Goal: Transaction & Acquisition: Purchase product/service

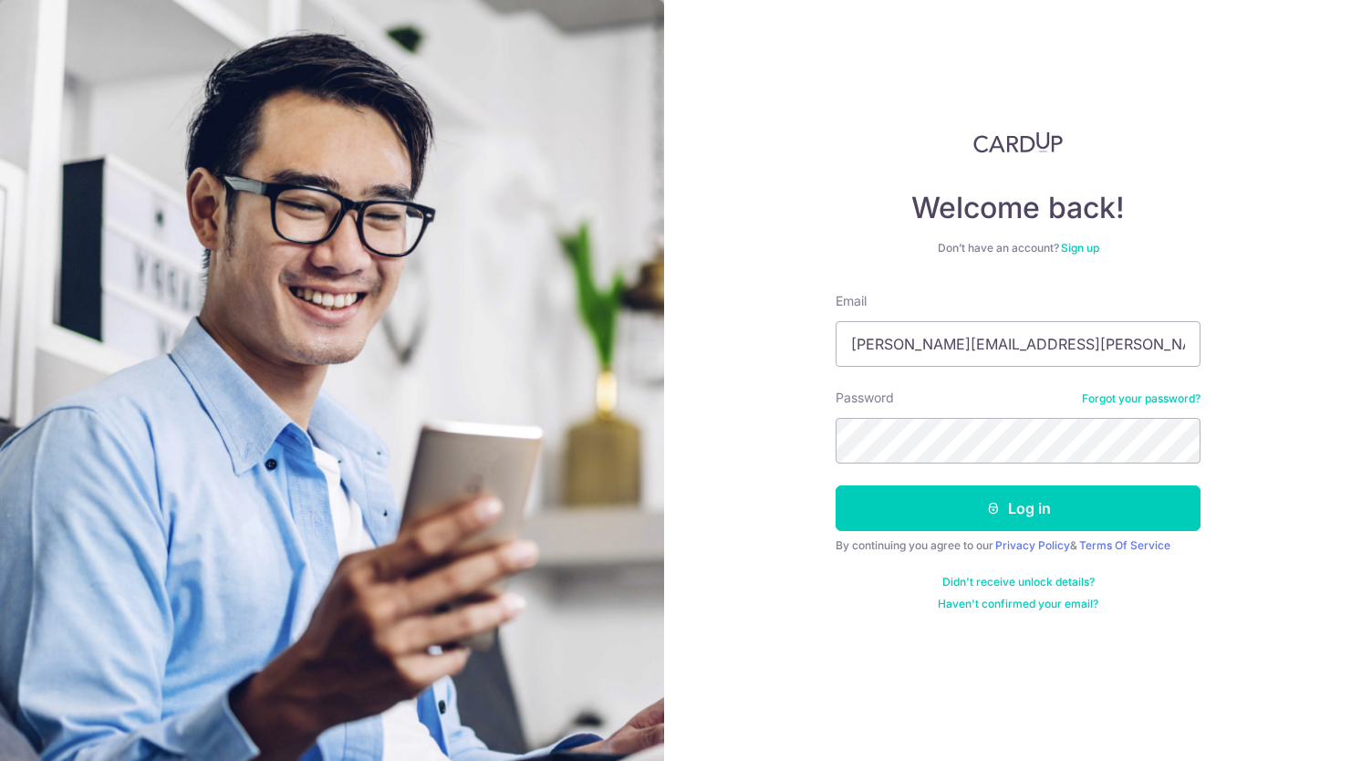
type input "[PERSON_NAME][EMAIL_ADDRESS][PERSON_NAME][DOMAIN_NAME]"
click at [836, 485] on button "Log in" at bounding box center [1018, 508] width 365 height 46
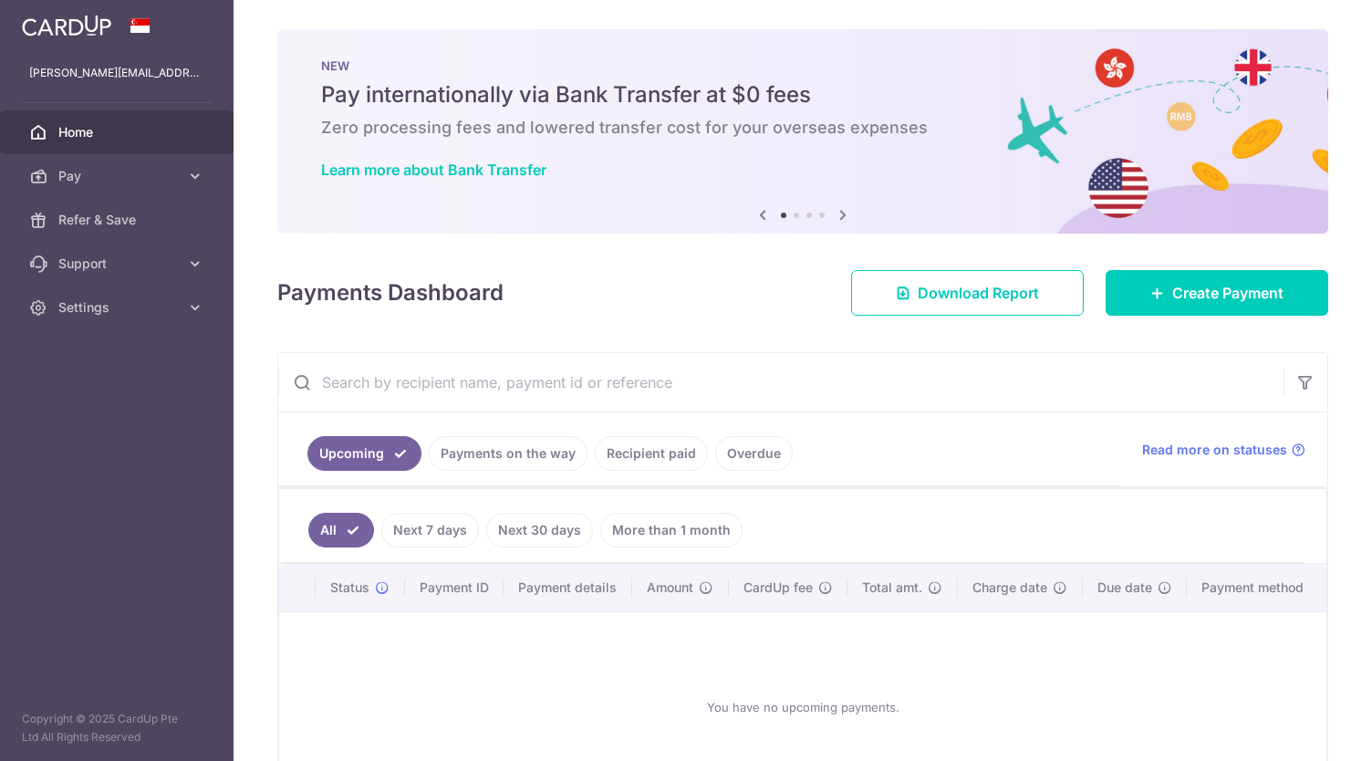
click at [651, 446] on link "Recipient paid" at bounding box center [651, 453] width 113 height 35
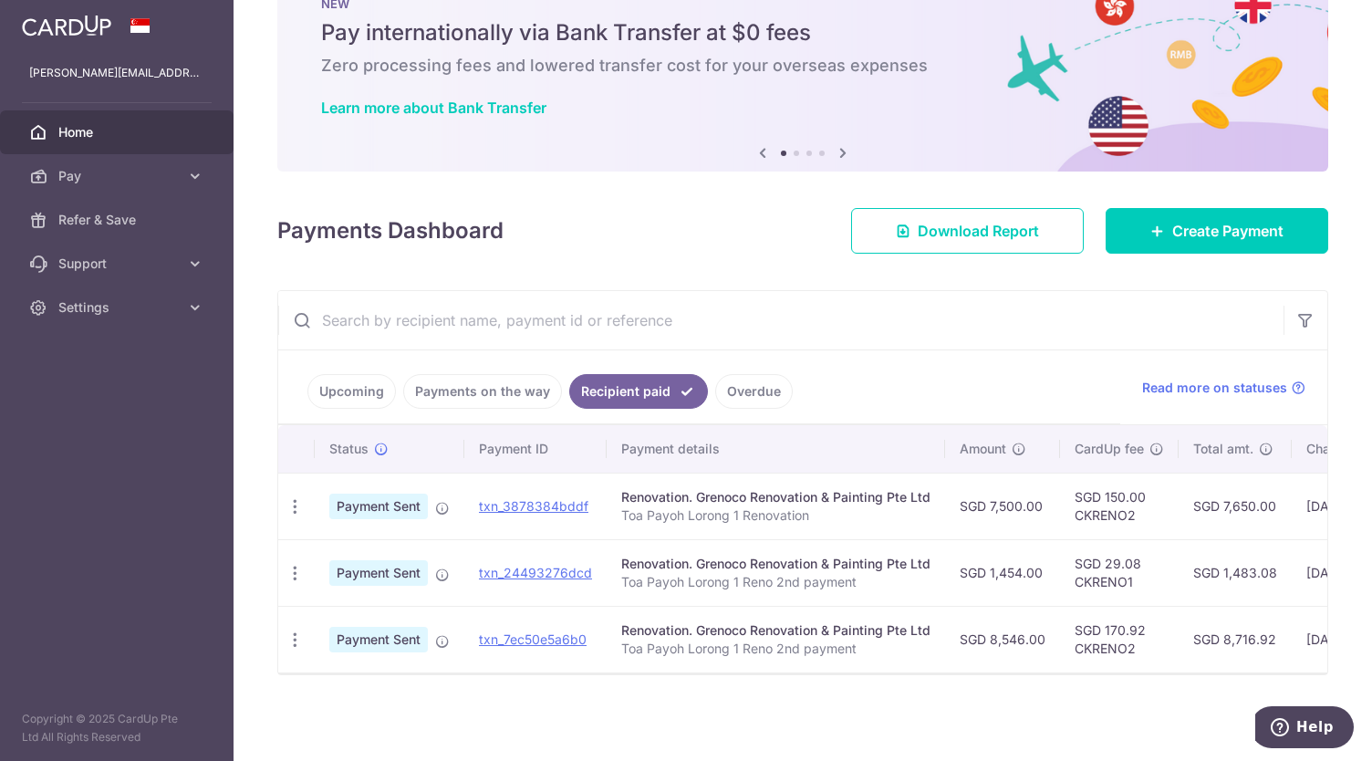
scroll to position [66, 0]
click at [1174, 226] on span "Create Payment" at bounding box center [1227, 231] width 111 height 22
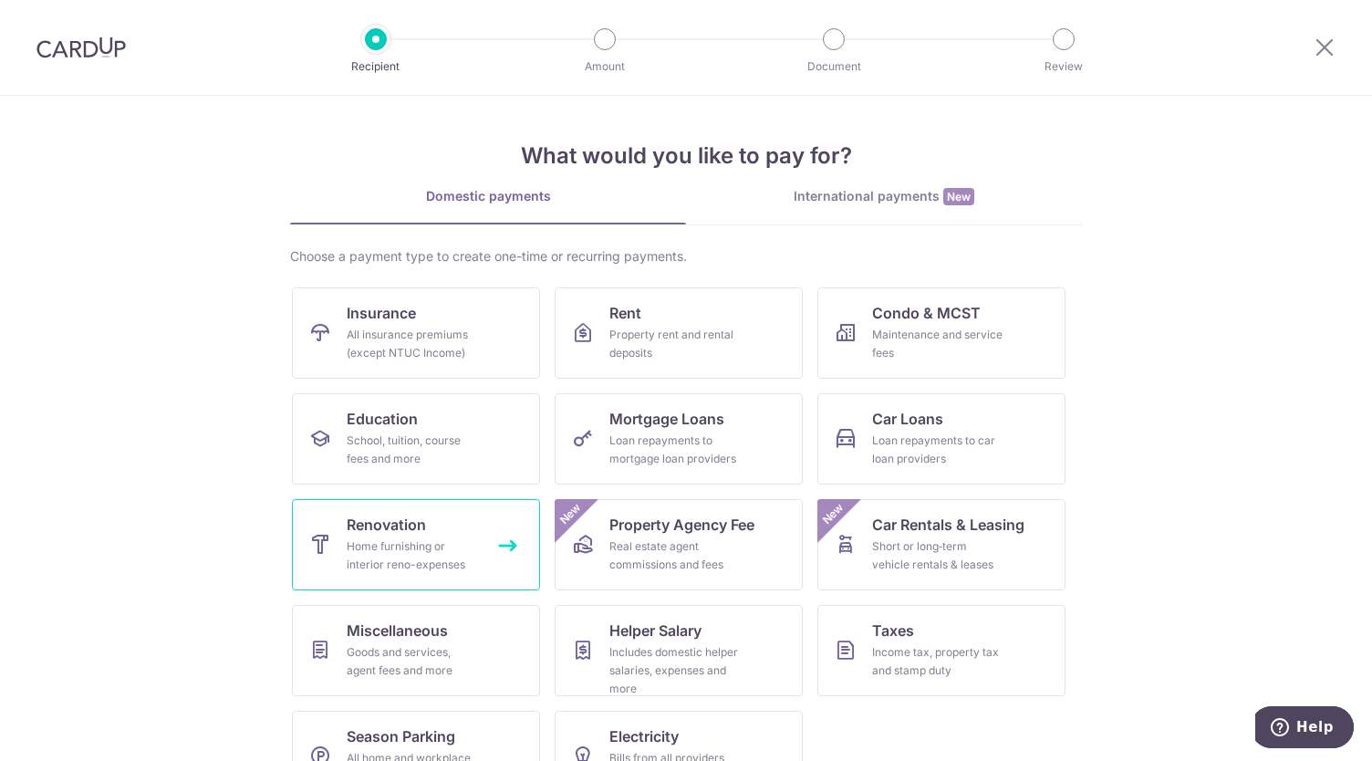
click at [401, 526] on span "Renovation" at bounding box center [386, 525] width 79 height 22
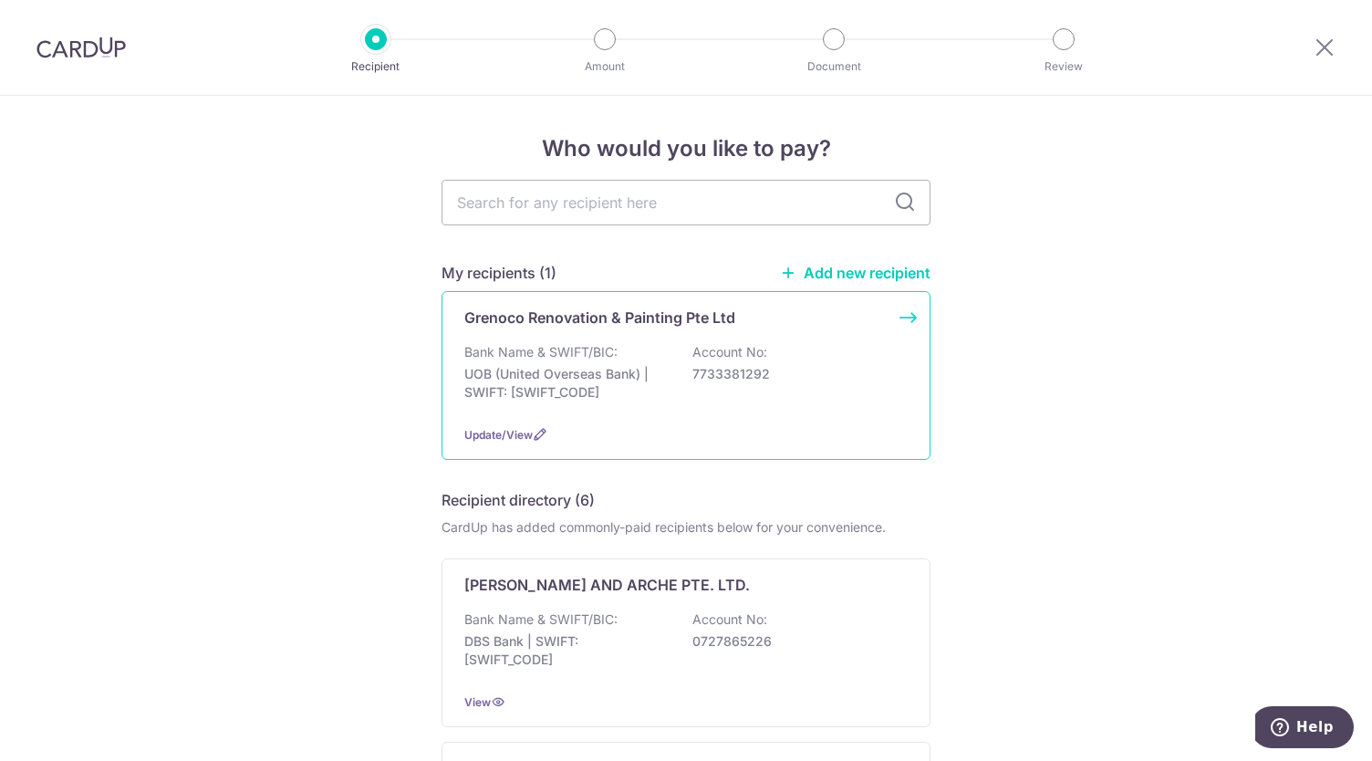
click at [745, 392] on div "Bank Name & SWIFT/BIC: UOB (United Overseas Bank) | SWIFT: [SWIFT_CODE] Account…" at bounding box center [685, 377] width 443 height 68
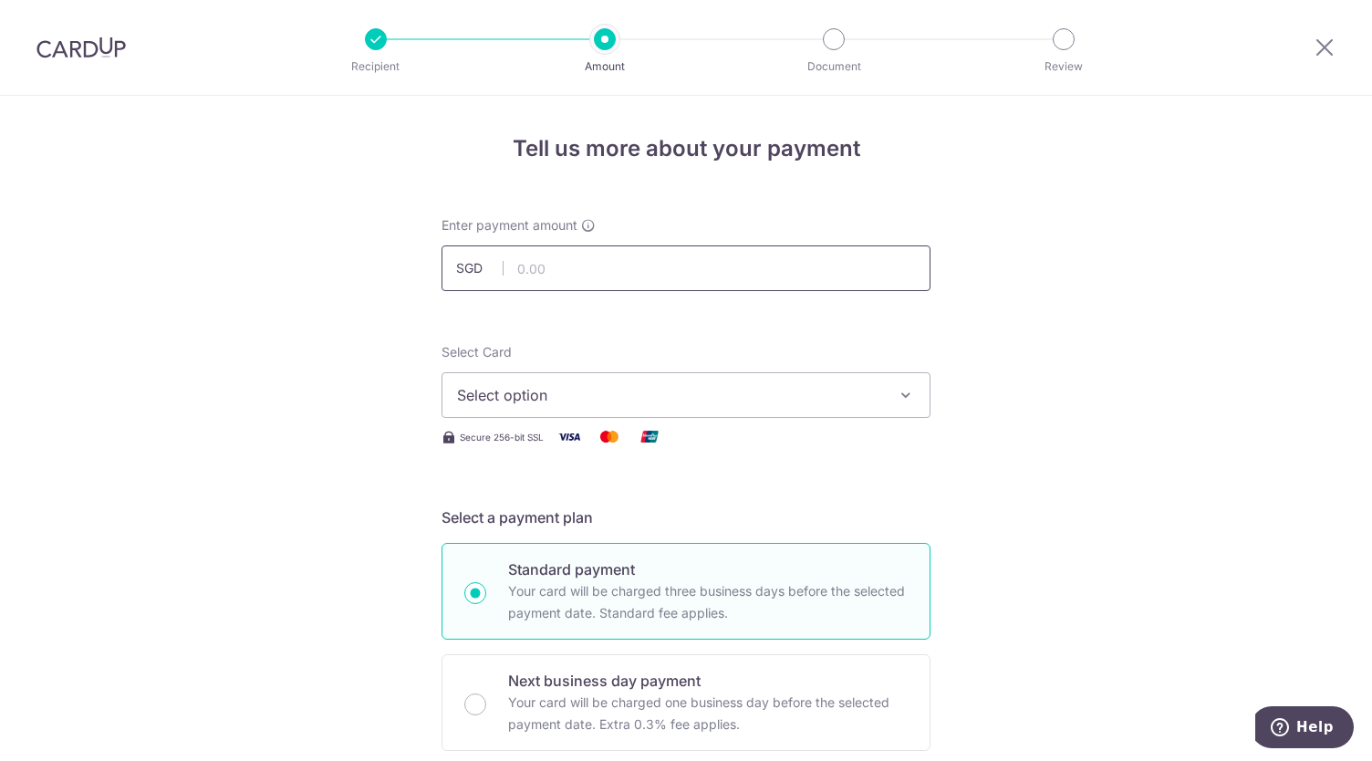
click at [643, 263] on input "text" at bounding box center [686, 268] width 489 height 46
type input "5,000.00"
click at [648, 410] on button "Select option" at bounding box center [686, 395] width 489 height 46
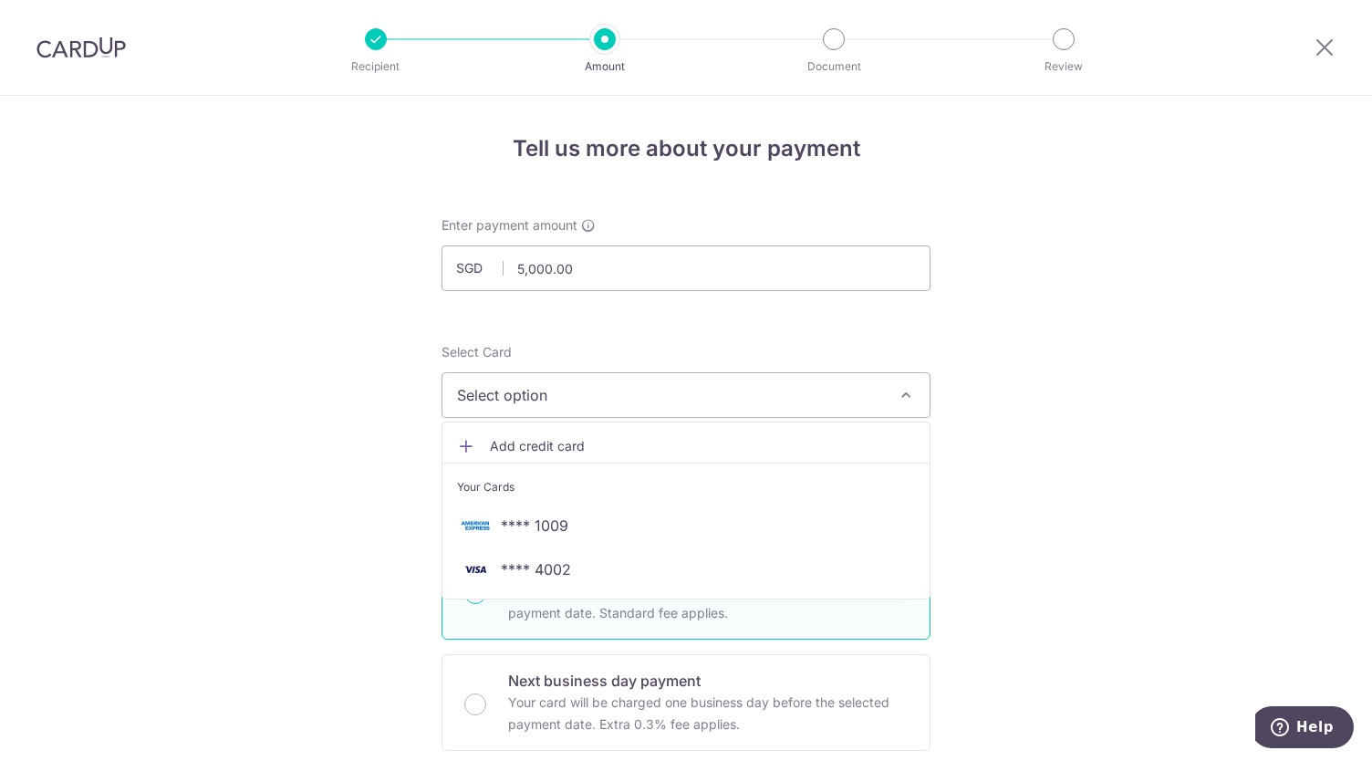
click at [600, 526] on span "**** 1009" at bounding box center [686, 526] width 458 height 22
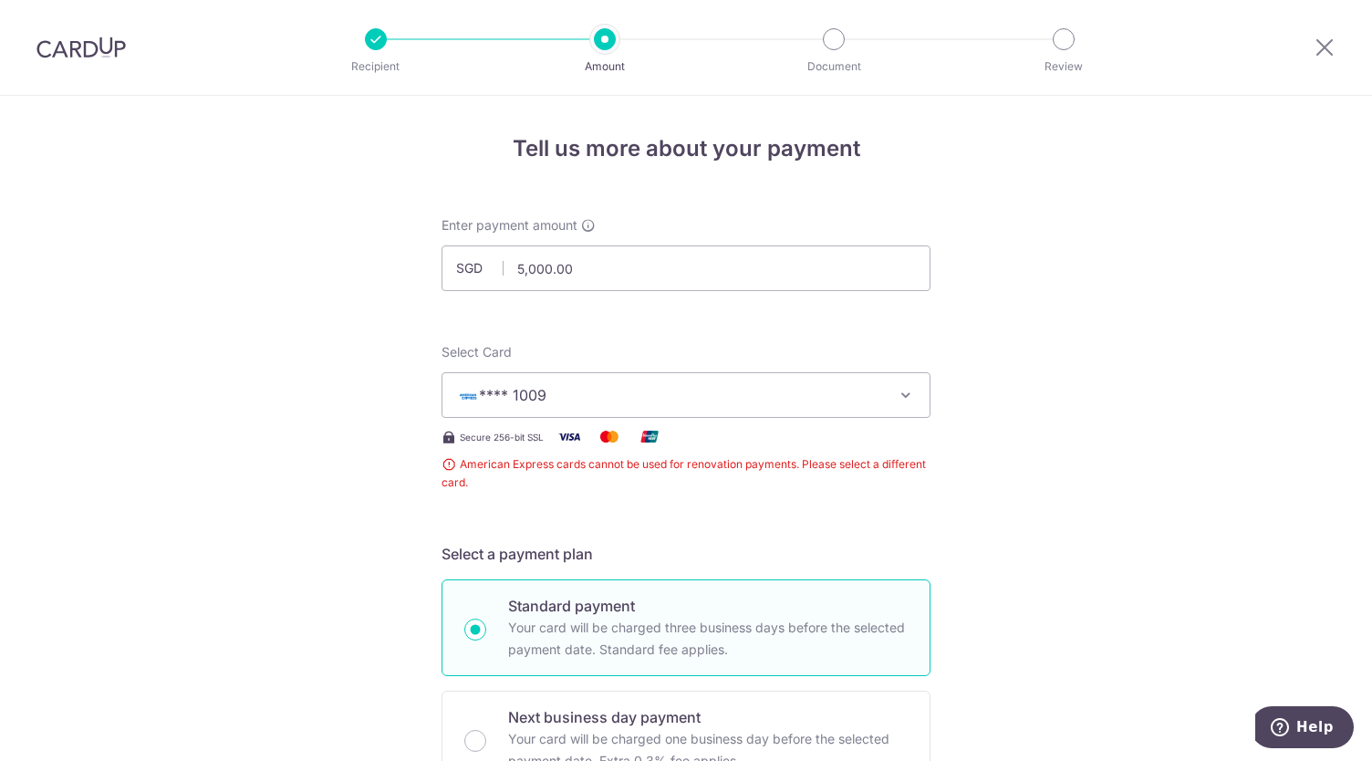
click at [628, 394] on span "**** 1009" at bounding box center [669, 395] width 425 height 22
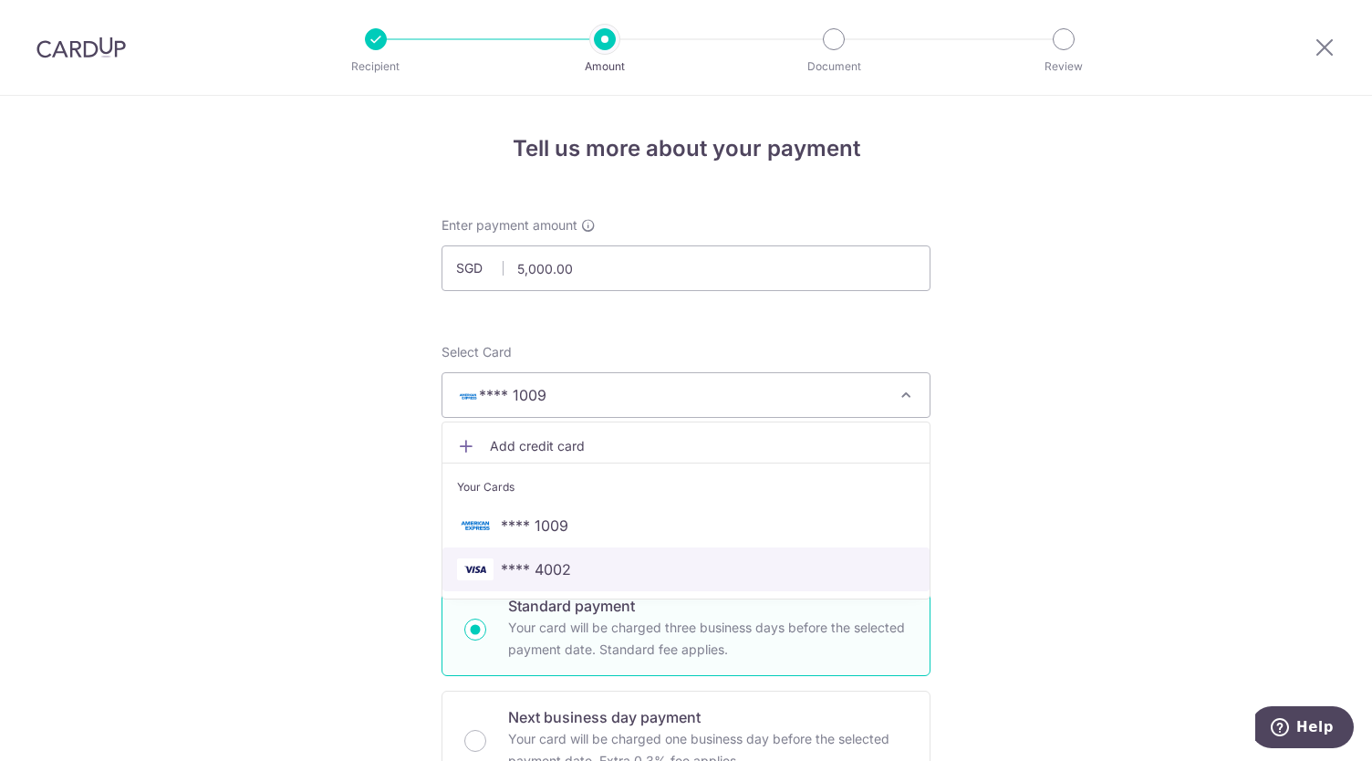
click at [544, 567] on span "**** 4002" at bounding box center [536, 569] width 70 height 22
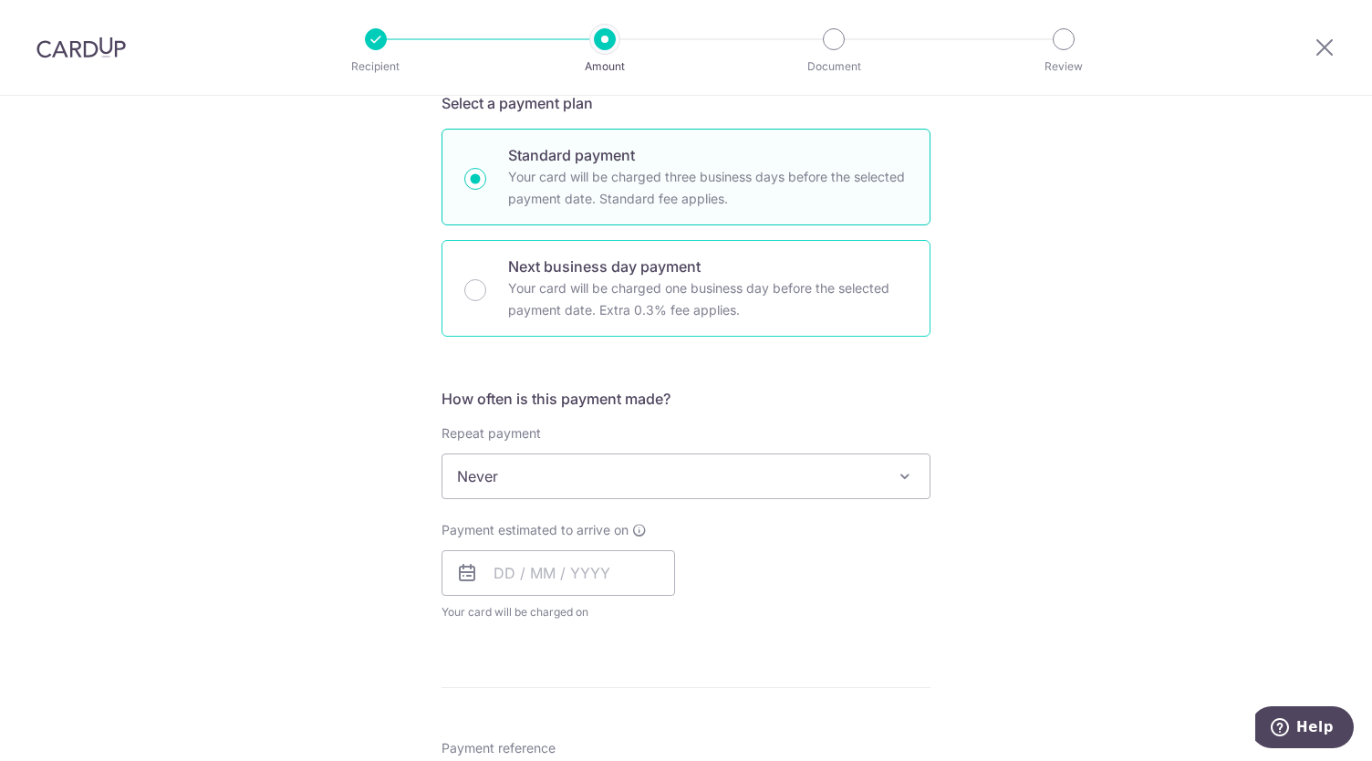
scroll to position [414, 0]
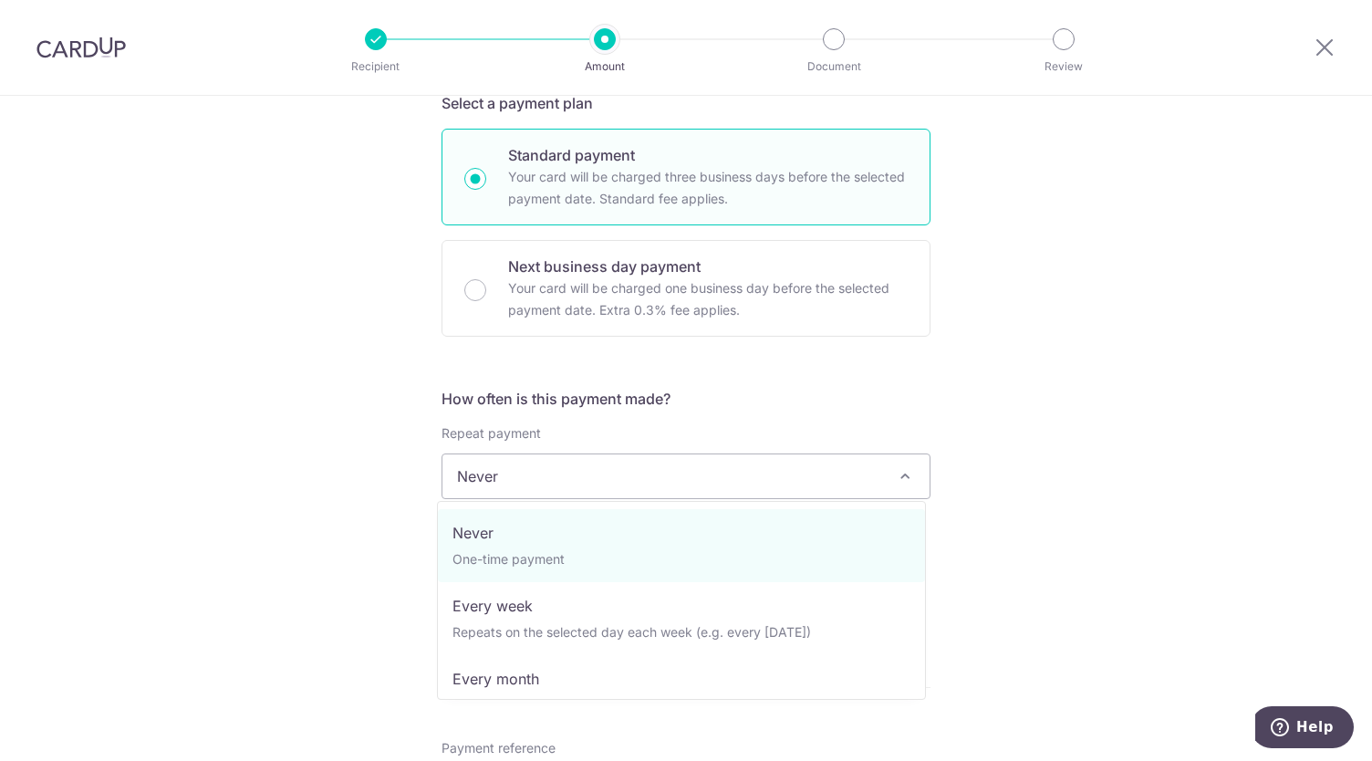
click at [652, 480] on span "Never" at bounding box center [686, 476] width 487 height 44
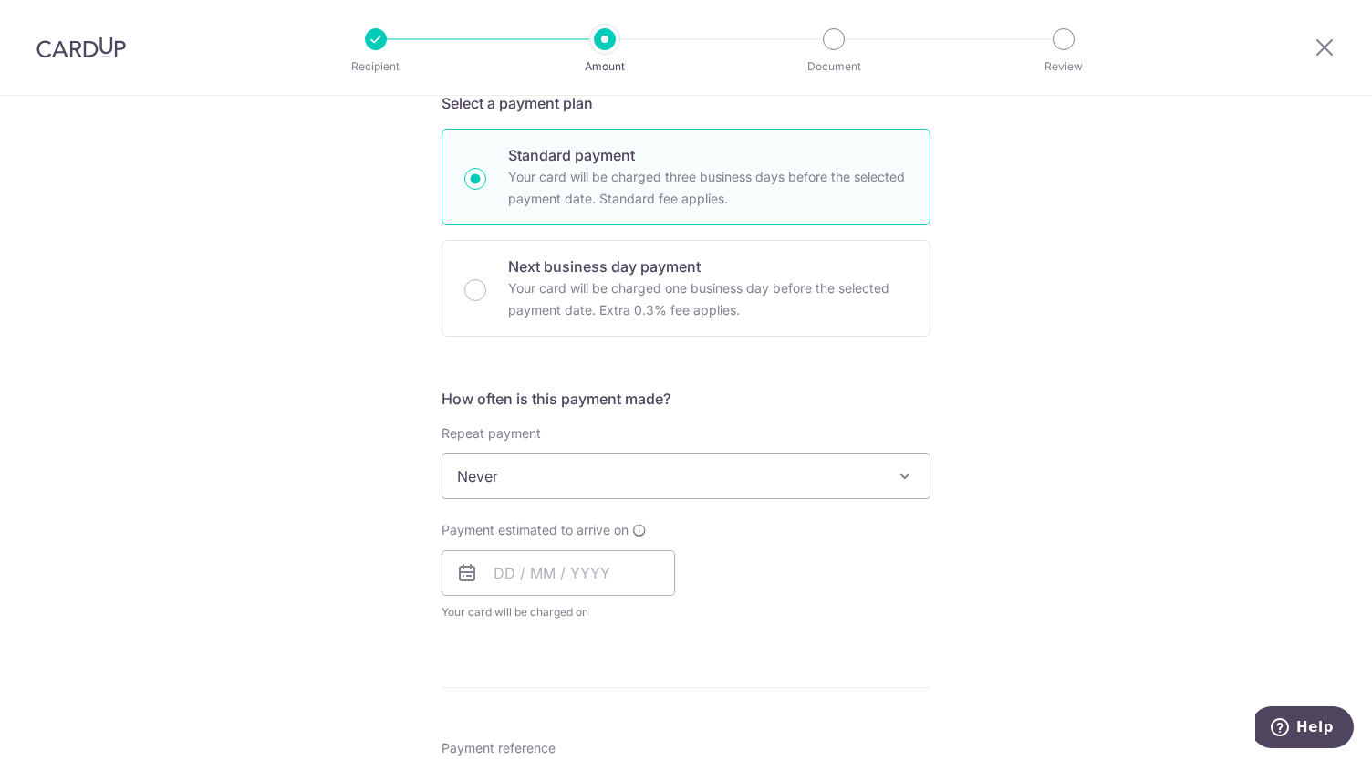
click at [1019, 468] on div "Tell us more about your payment Enter payment amount SGD 5,000.00 5000.00 Selec…" at bounding box center [686, 568] width 1372 height 1773
click at [516, 574] on input "text" at bounding box center [559, 573] width 234 height 46
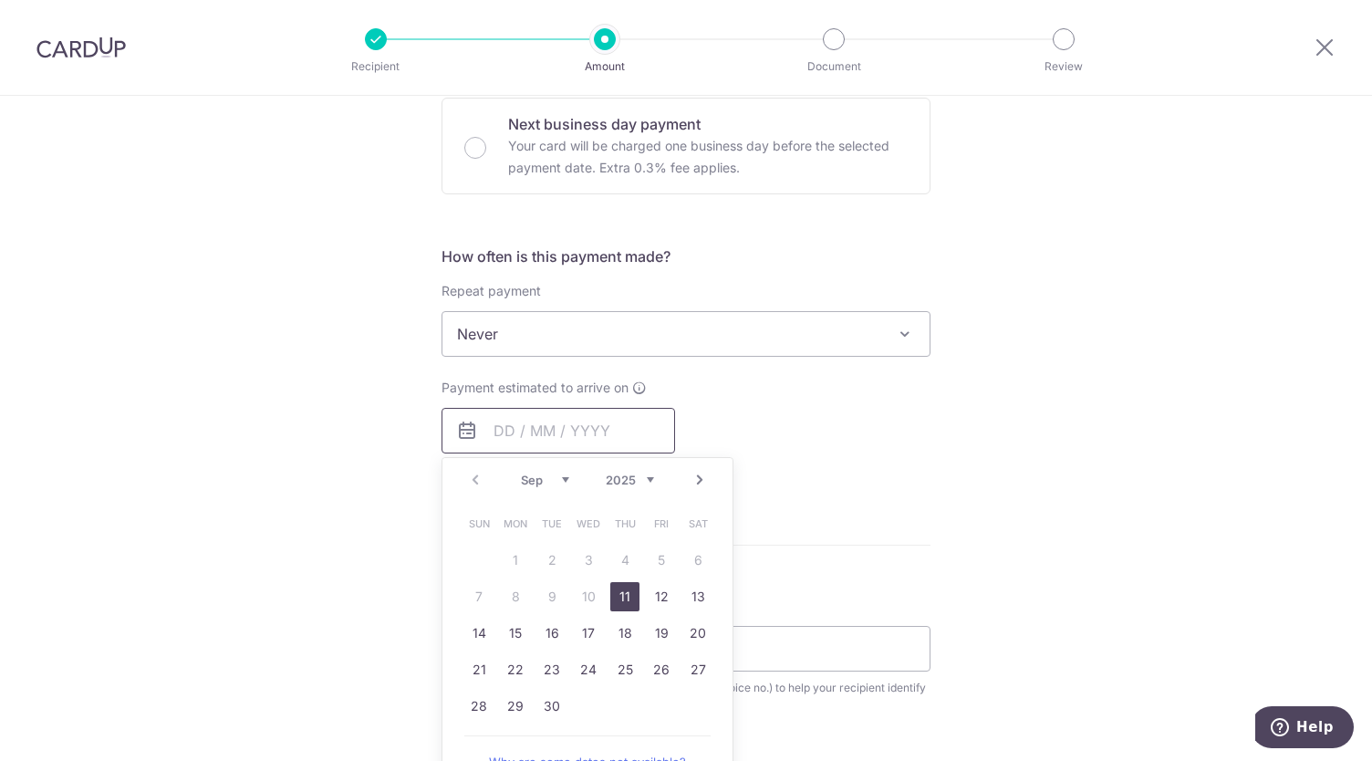
scroll to position [564, 0]
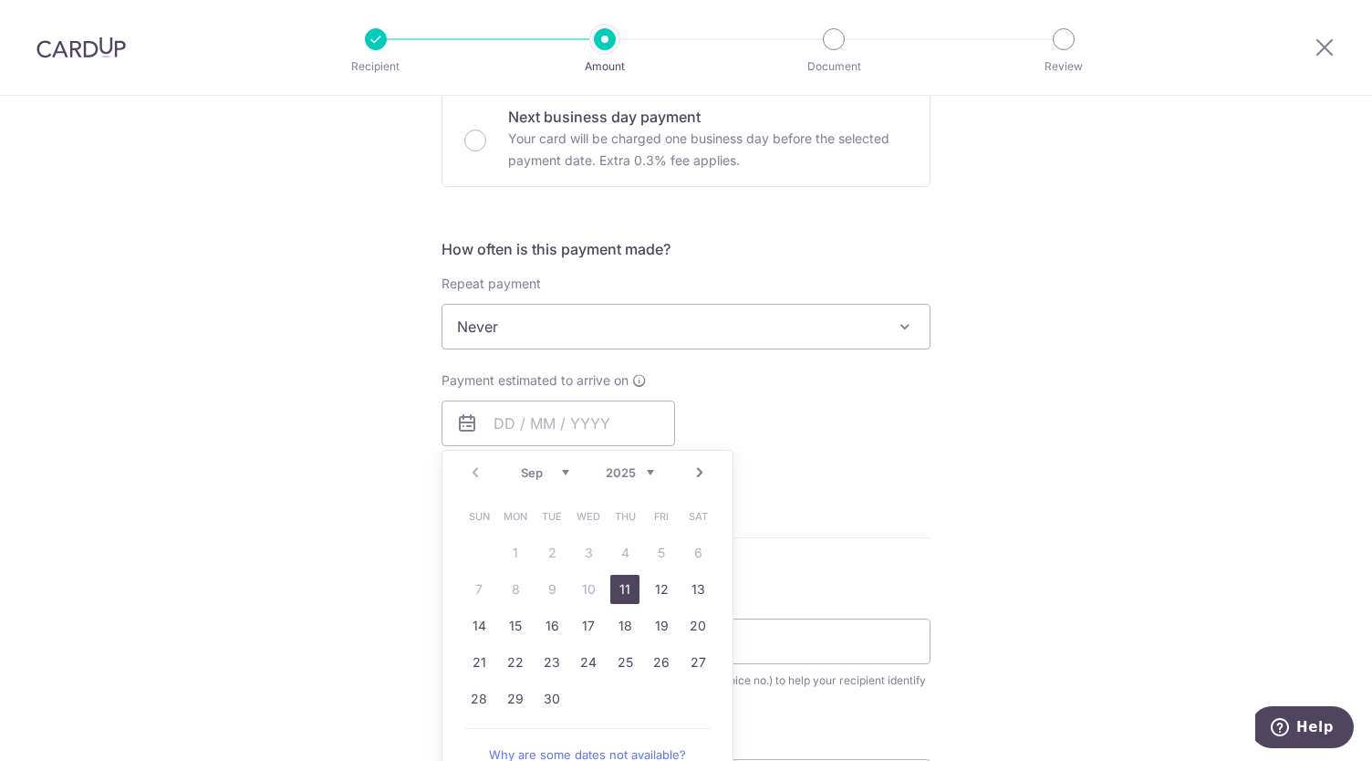
click at [615, 585] on link "11" at bounding box center [624, 589] width 29 height 29
type input "[DATE]"
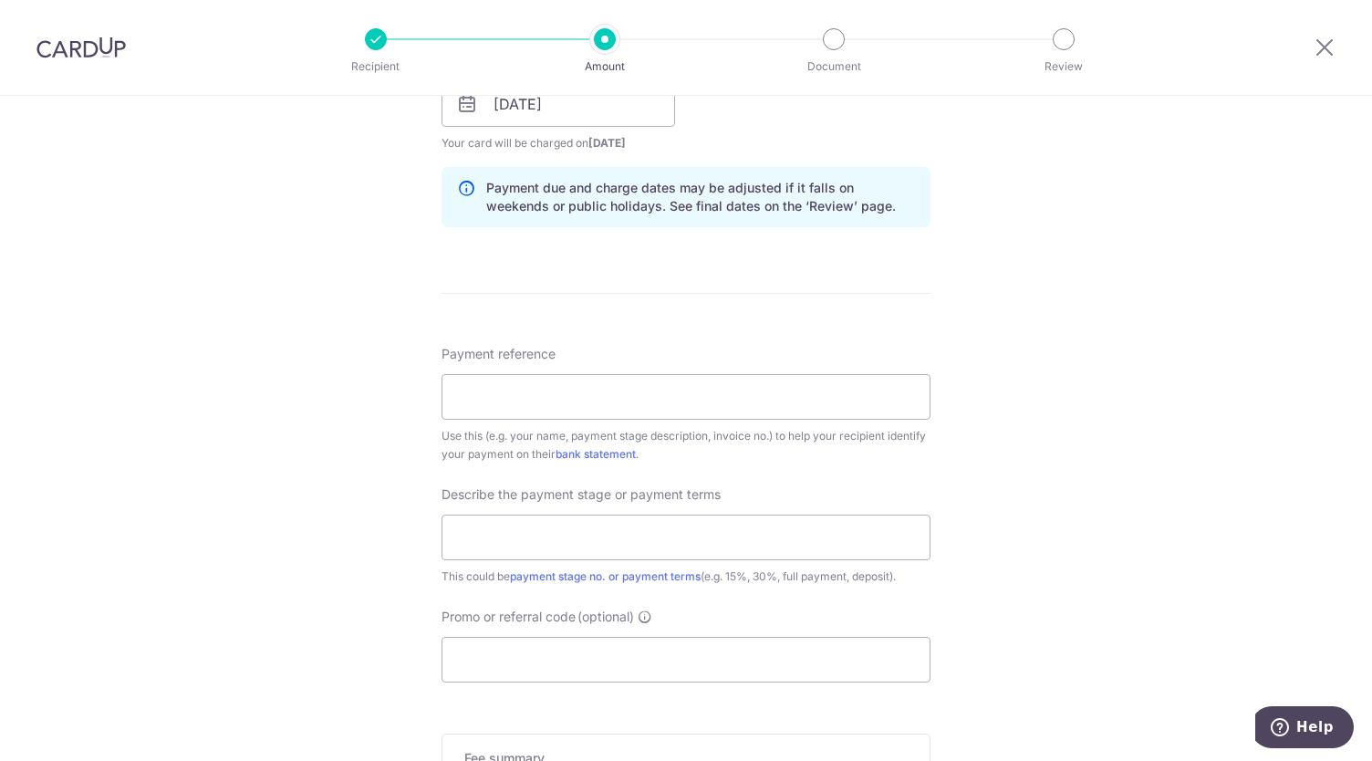
scroll to position [882, 0]
click at [609, 383] on input "Payment reference" at bounding box center [686, 398] width 489 height 46
type input "Toa Payoh Lorong 1 Renovation"
click at [601, 547] on input "text" at bounding box center [686, 539] width 489 height 46
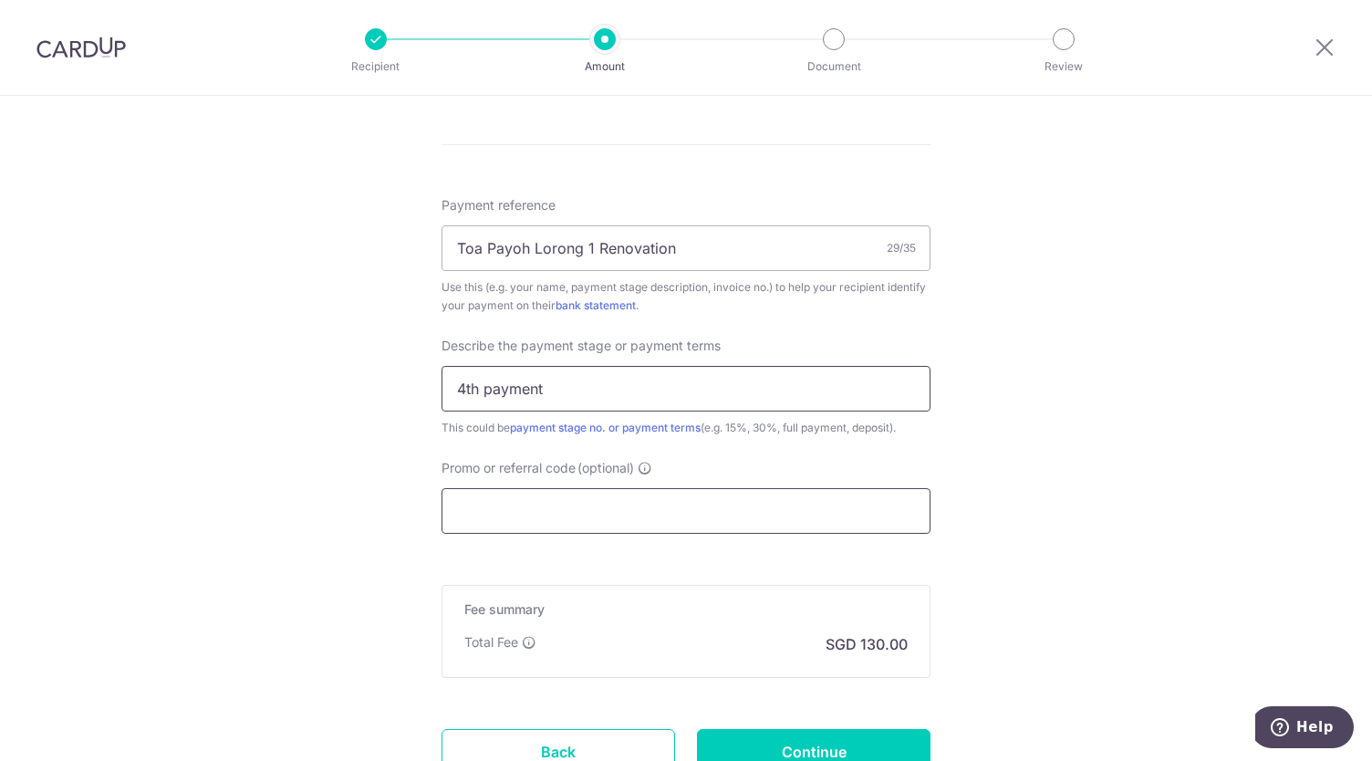
type input "4th payment"
click at [552, 518] on input "Promo or referral code (optional)" at bounding box center [686, 511] width 489 height 46
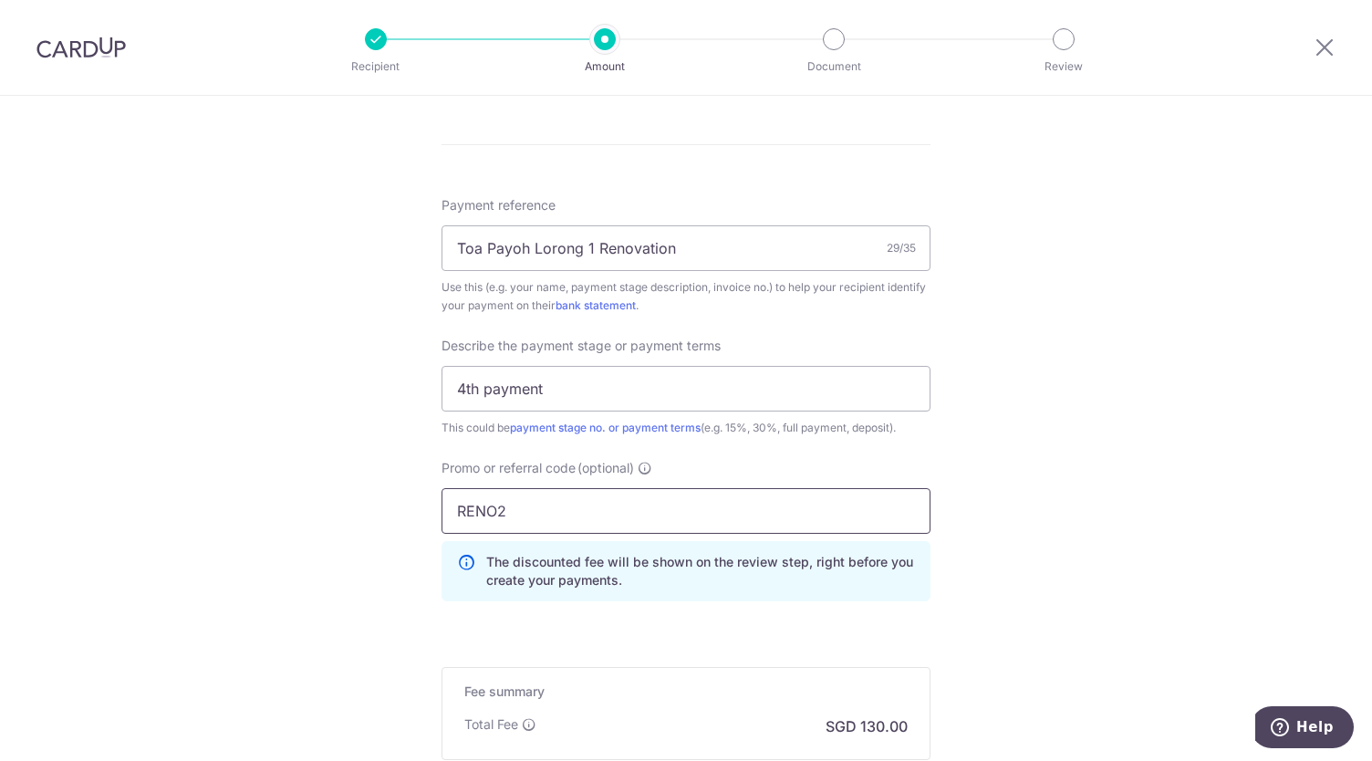
type input "RENO2"
click at [353, 532] on div "Tell us more about your payment Enter payment amount SGD 5,000.00 5000.00 Selec…" at bounding box center [686, 29] width 1372 height 1930
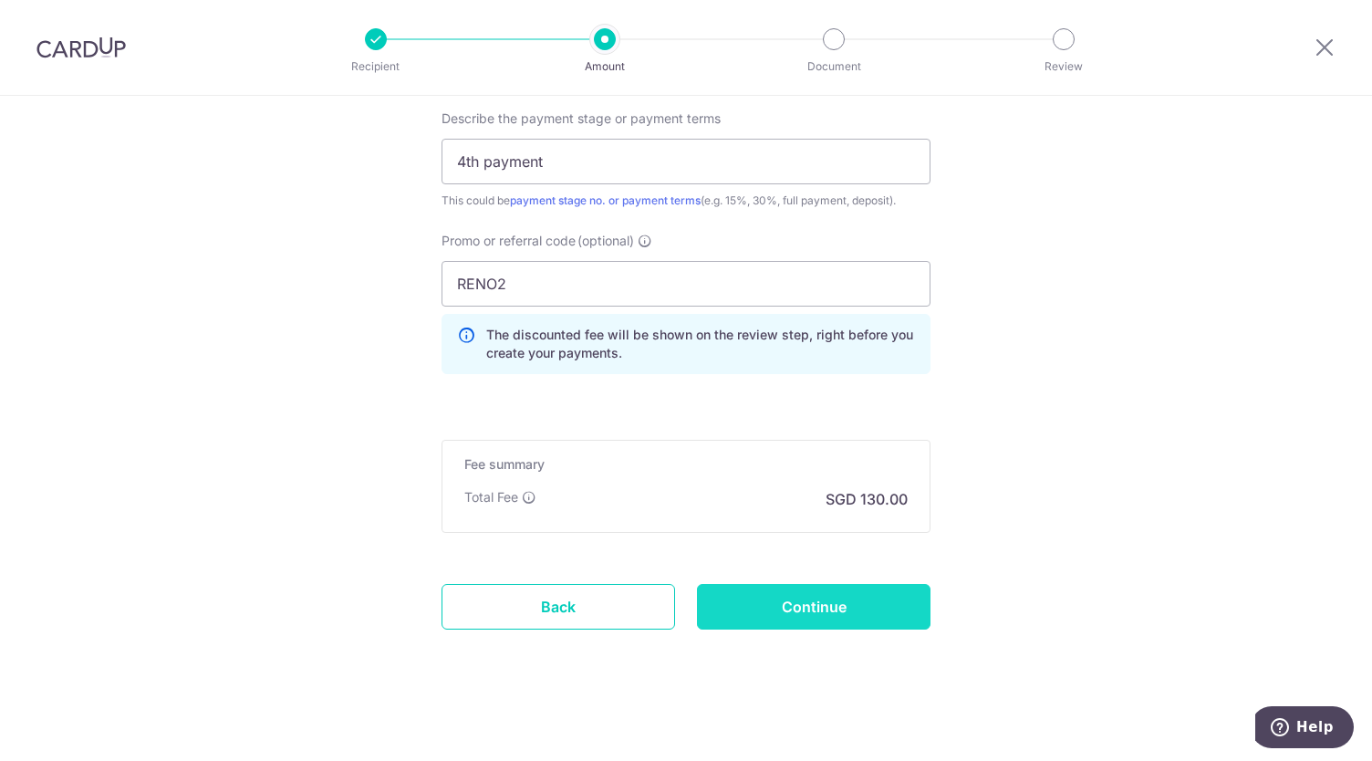
click at [796, 610] on input "Continue" at bounding box center [814, 607] width 234 height 46
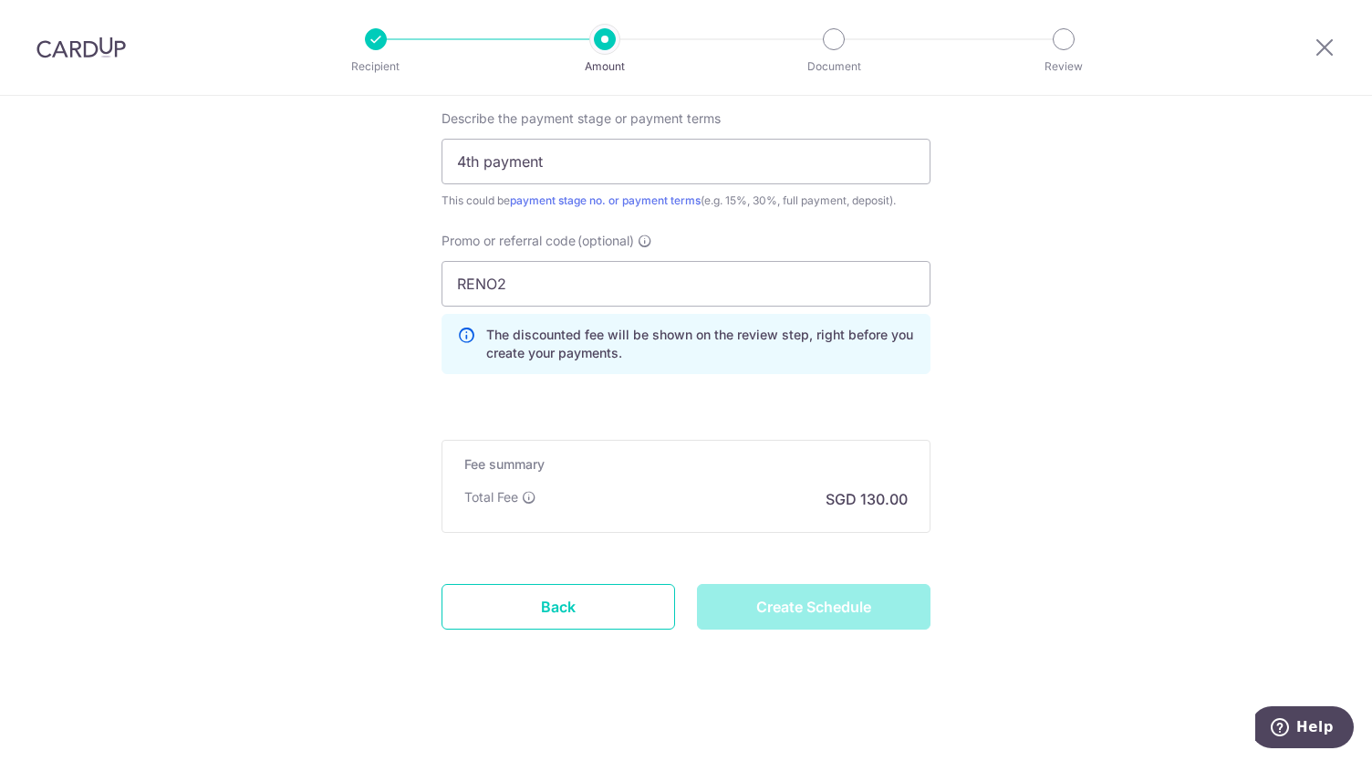
type input "Create Schedule"
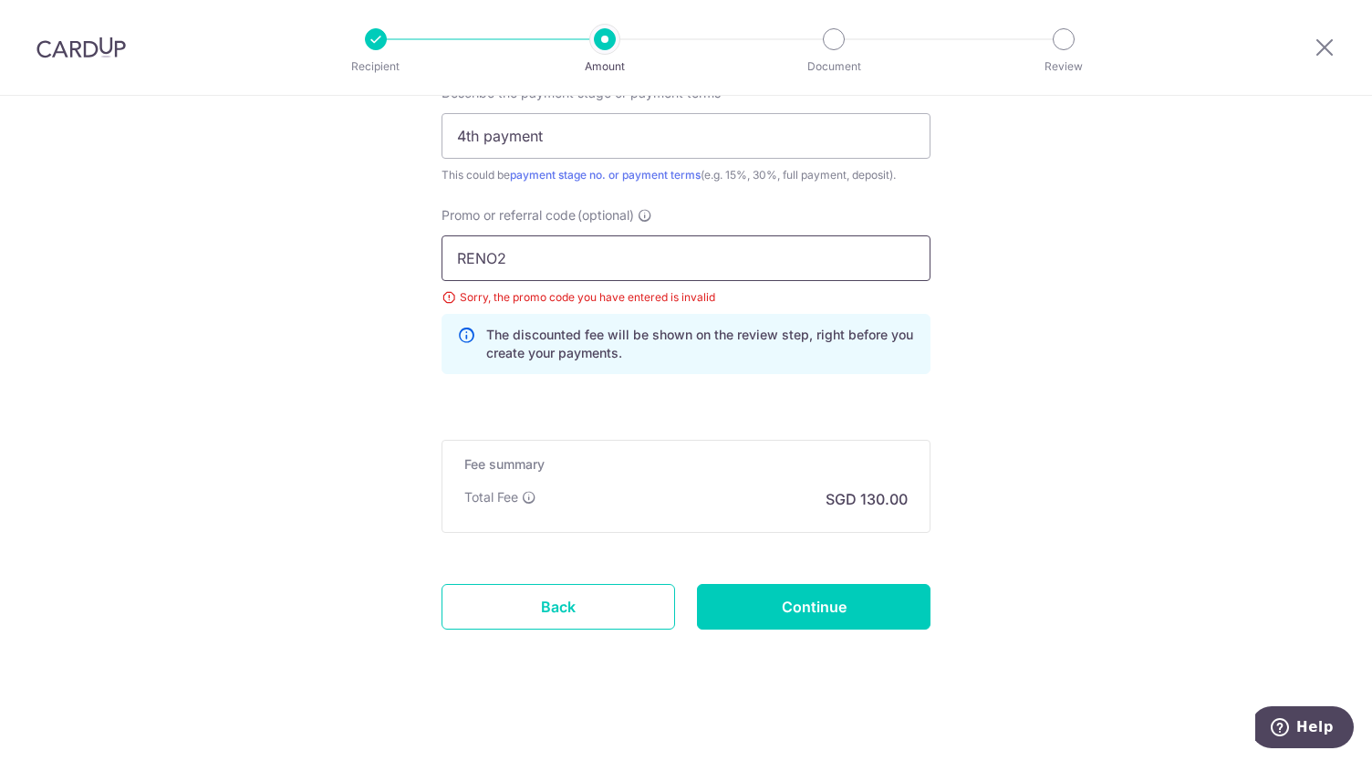
click at [452, 256] on input "RENO2" at bounding box center [686, 258] width 489 height 46
type input "CKRENO2"
click at [827, 613] on input "Continue" at bounding box center [814, 607] width 234 height 46
type input "Update Schedule"
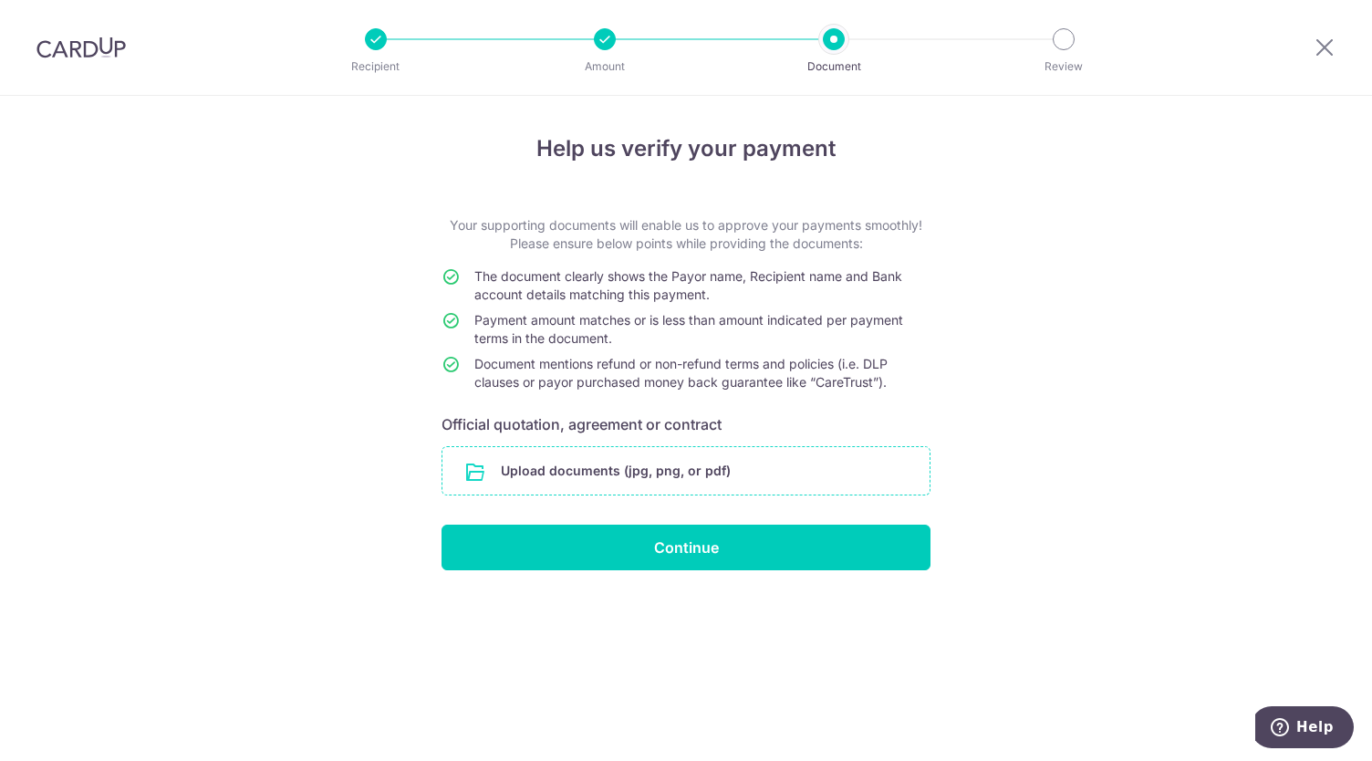
click at [657, 475] on input "file" at bounding box center [686, 470] width 487 height 47
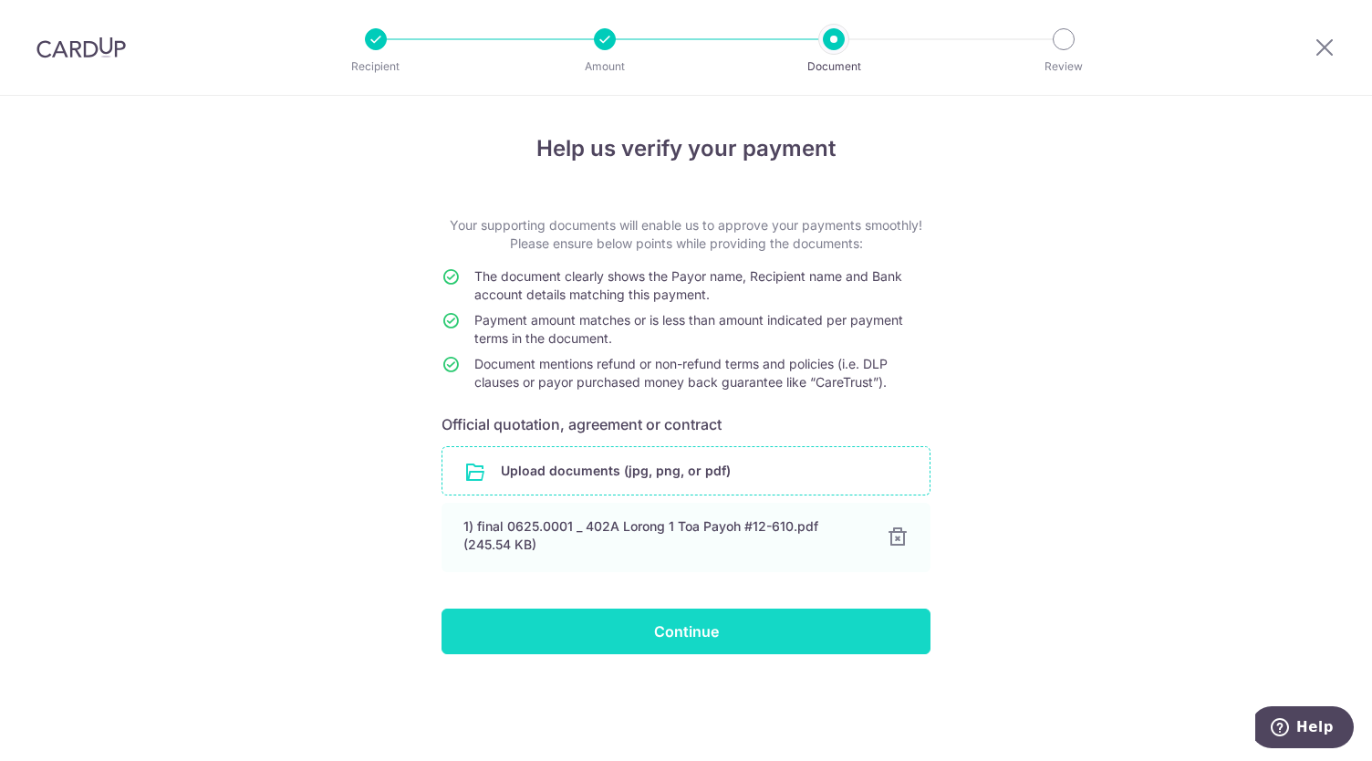
click at [733, 651] on input "Continue" at bounding box center [686, 632] width 489 height 46
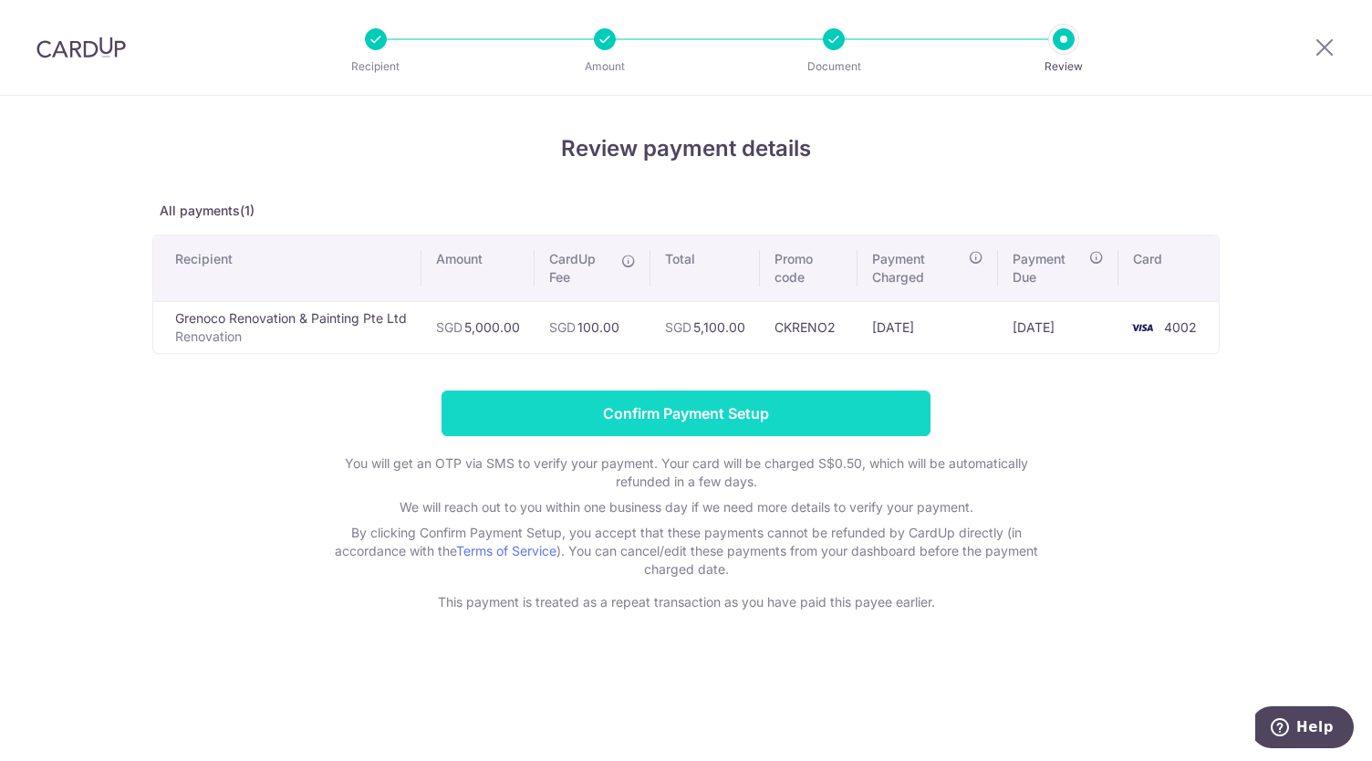
click at [766, 401] on input "Confirm Payment Setup" at bounding box center [686, 414] width 489 height 46
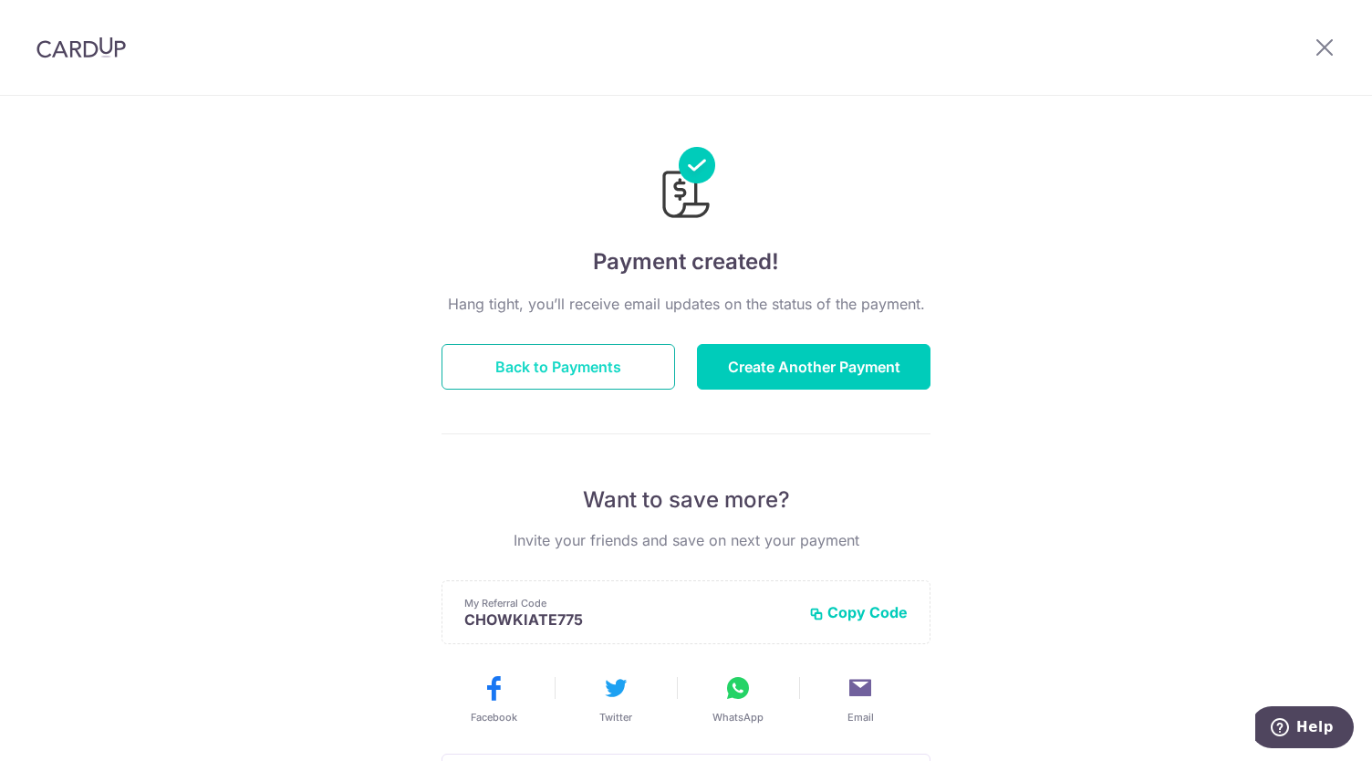
click at [633, 359] on button "Back to Payments" at bounding box center [559, 367] width 234 height 46
